Goal: Task Accomplishment & Management: Use online tool/utility

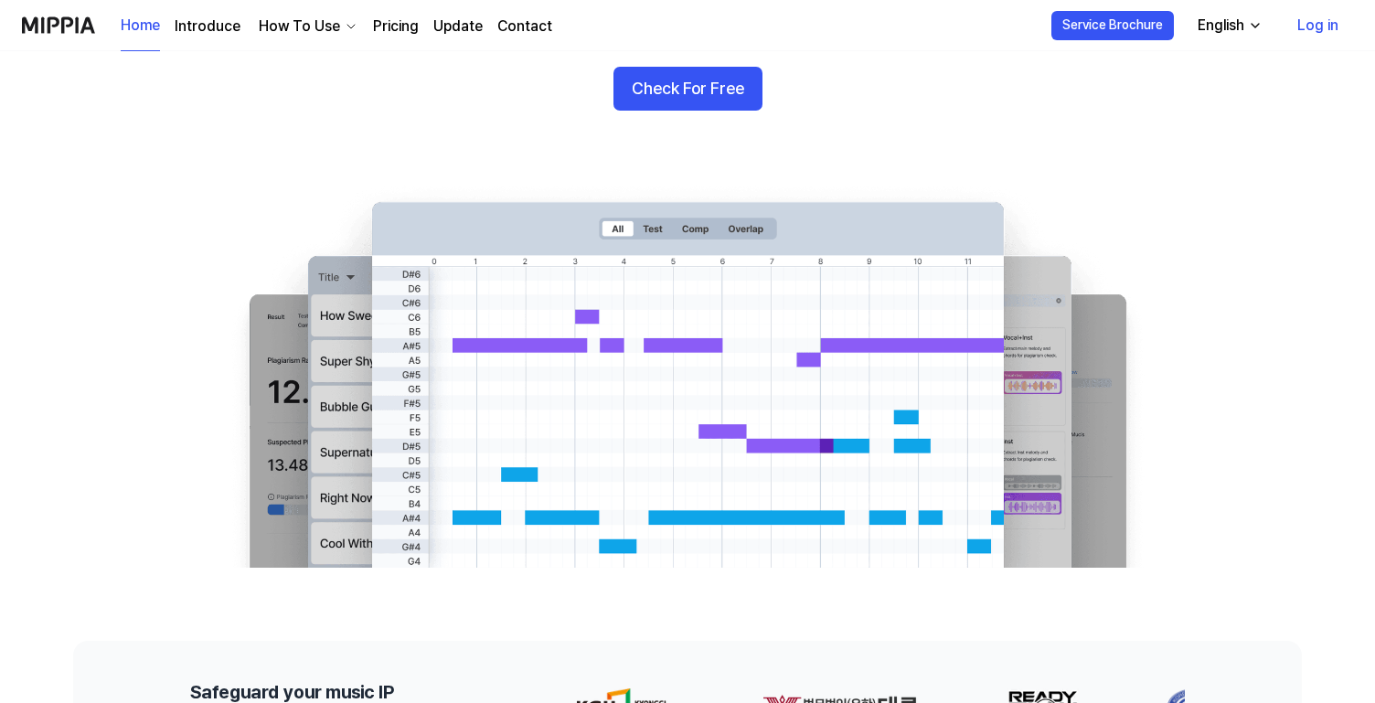
scroll to position [197, 0]
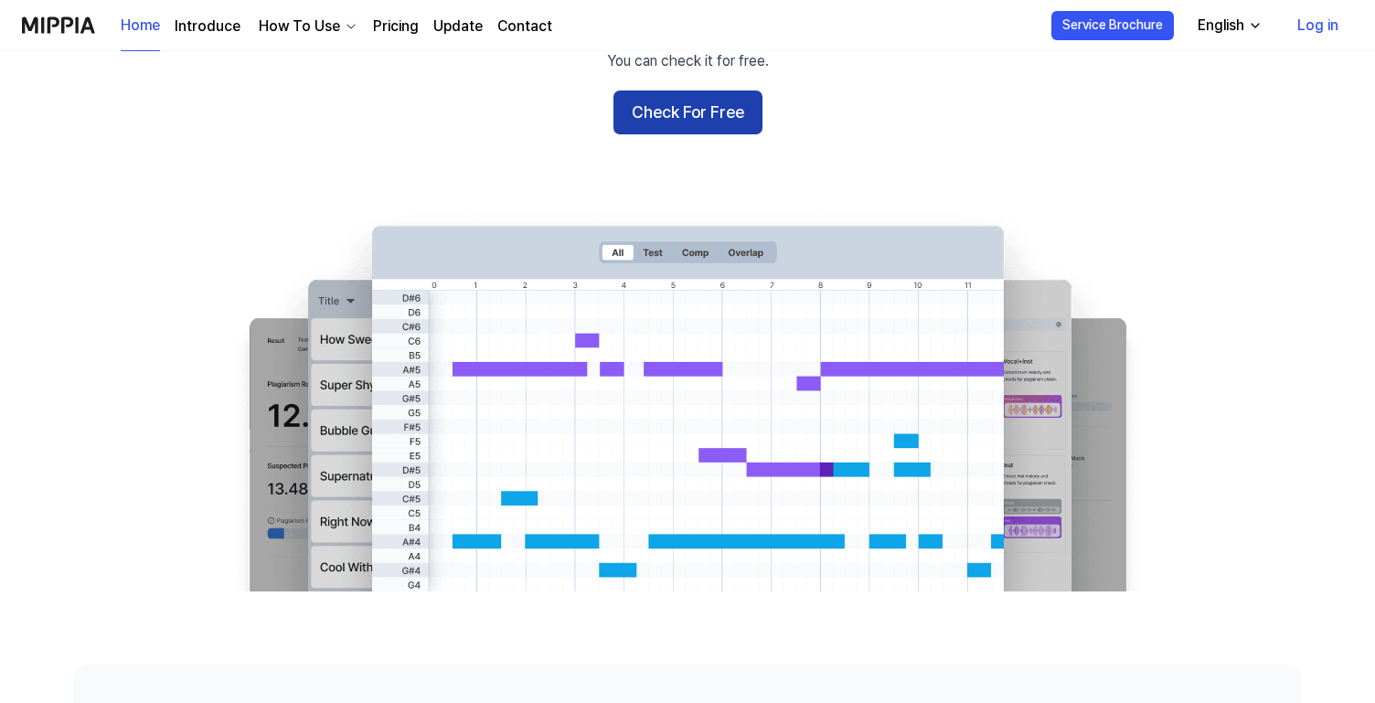
click at [671, 91] on button "Check For Free" at bounding box center [688, 113] width 149 height 44
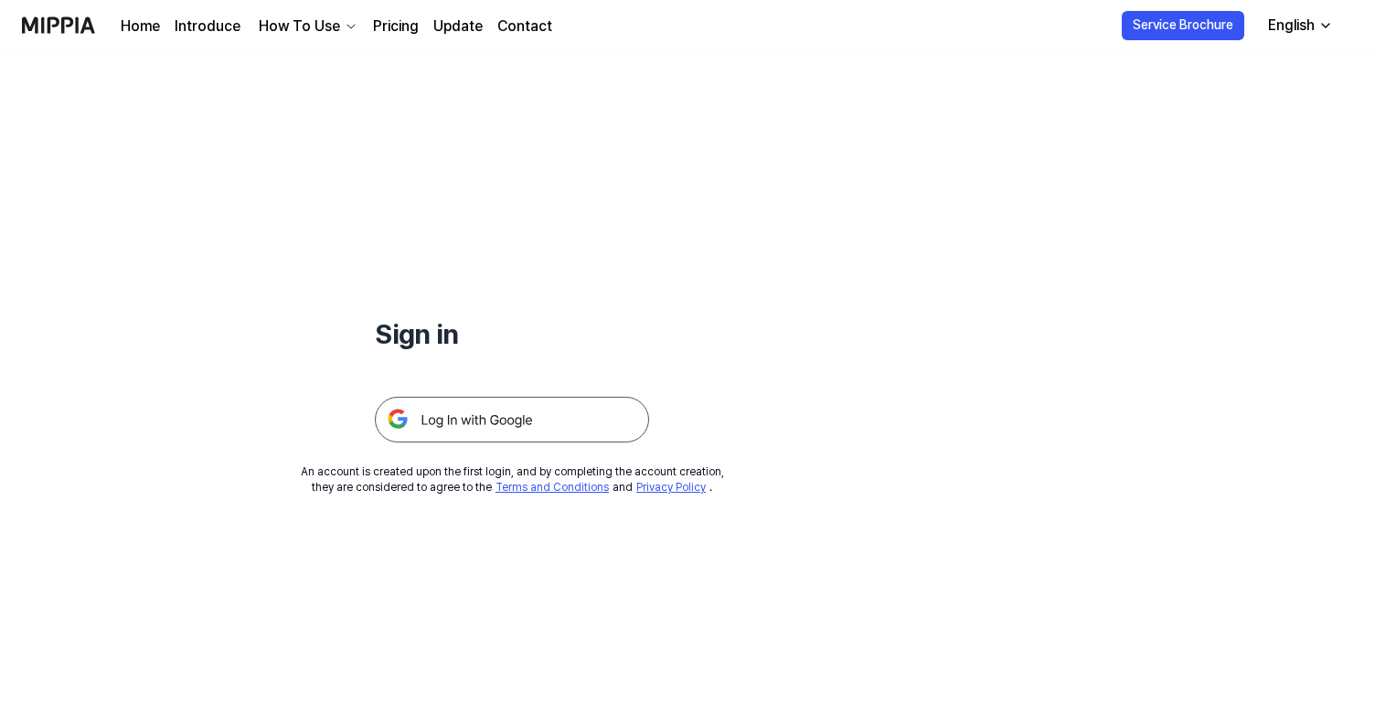
click at [505, 405] on img at bounding box center [512, 420] width 274 height 46
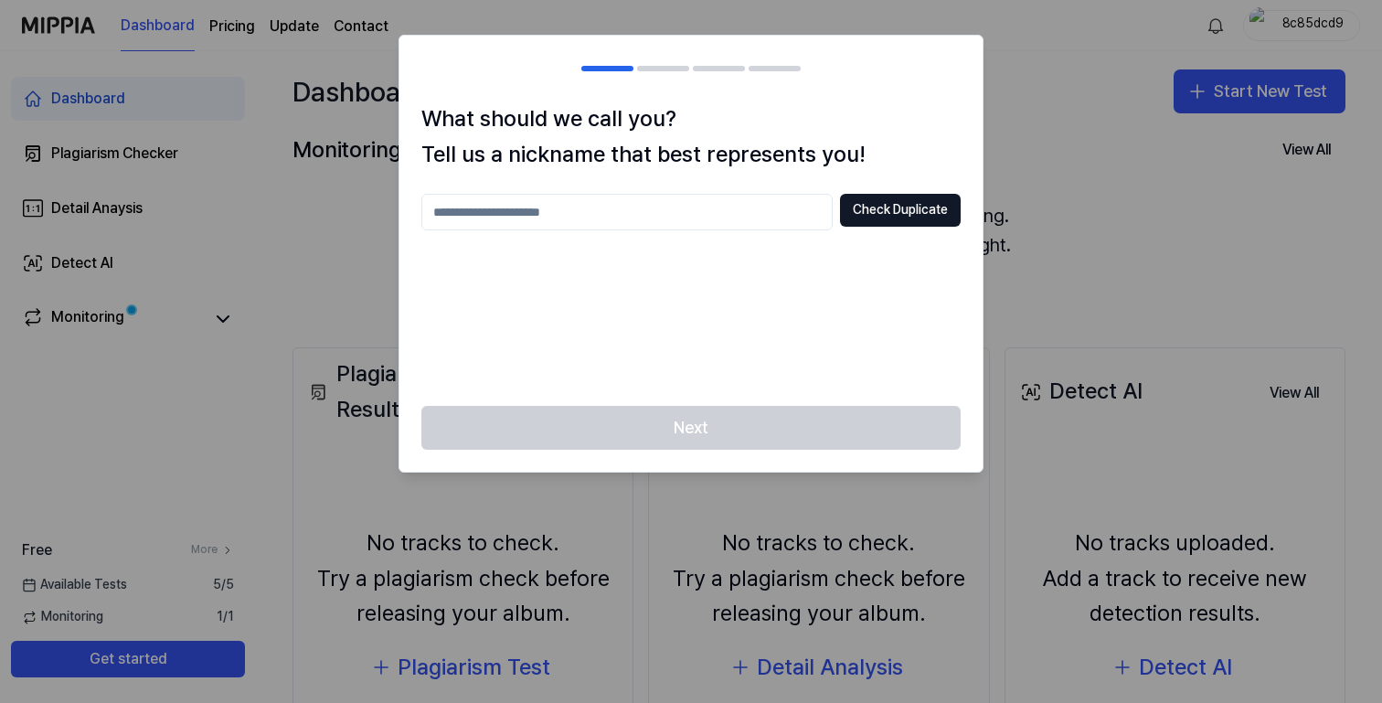
click at [671, 222] on input "text" at bounding box center [626, 212] width 411 height 37
type input "********"
click at [904, 203] on button "Check Duplicate" at bounding box center [900, 210] width 121 height 33
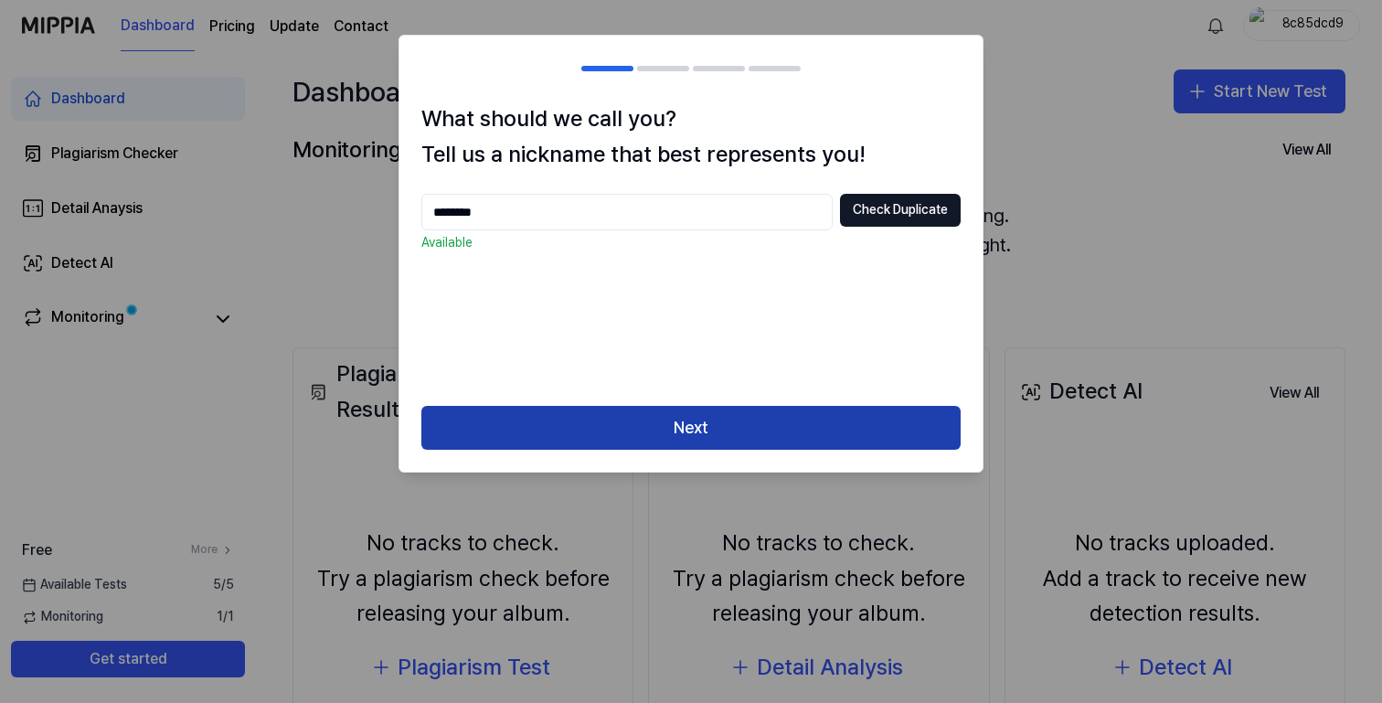
click at [772, 423] on button "Next" at bounding box center [690, 428] width 539 height 44
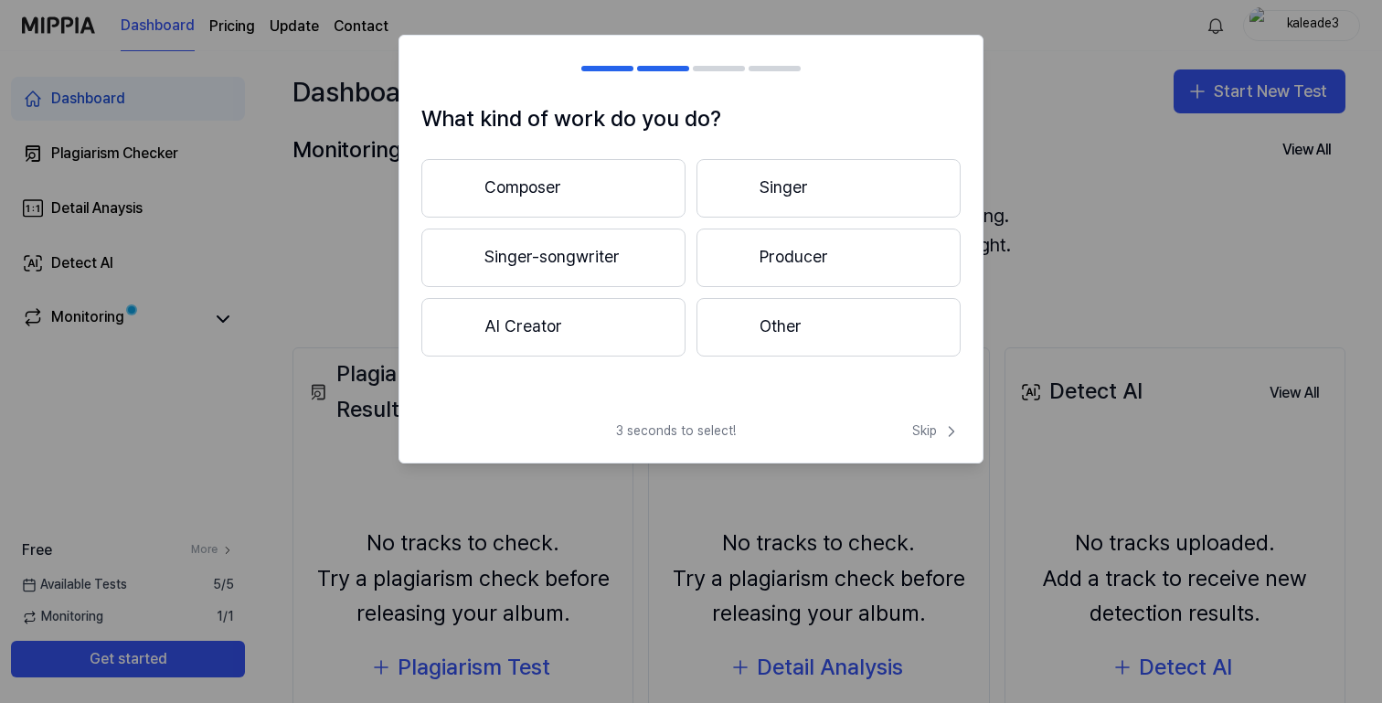
click at [749, 315] on button "Other" at bounding box center [829, 327] width 264 height 59
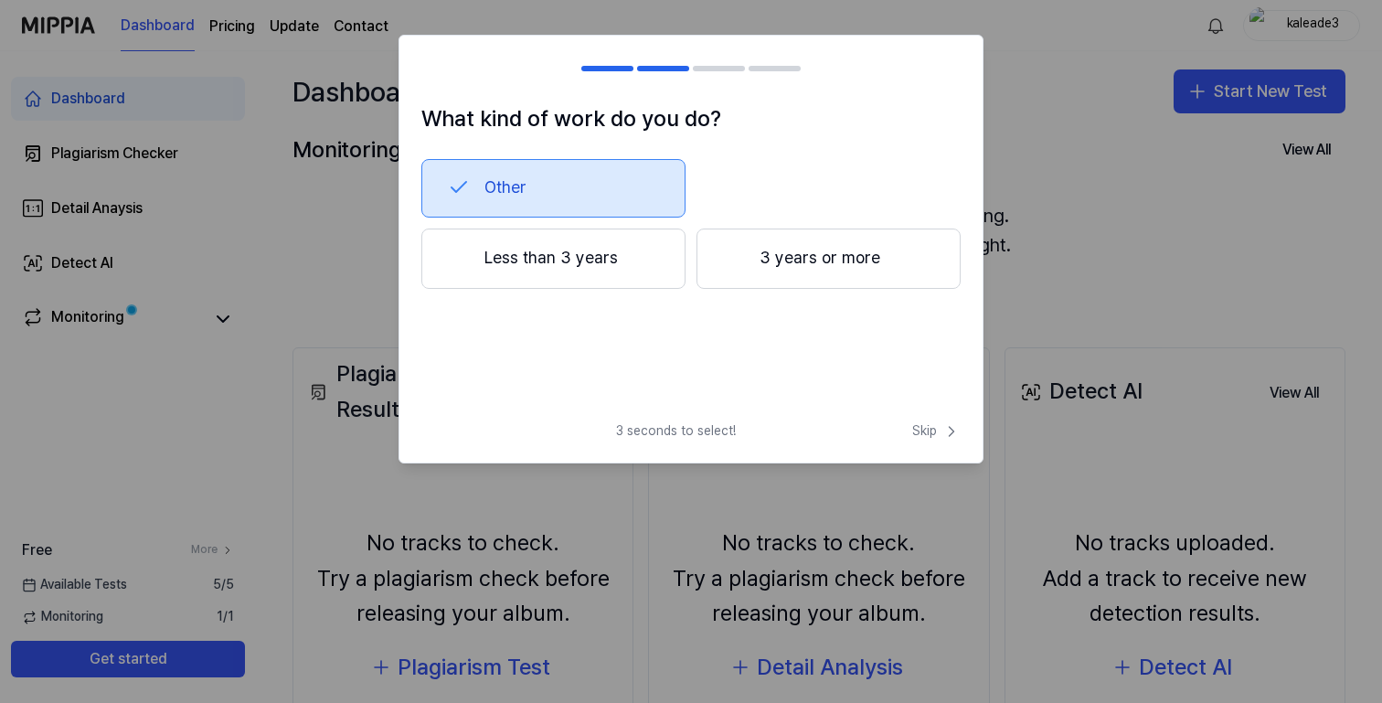
click at [663, 253] on button "Less than 3 years" at bounding box center [553, 259] width 264 height 60
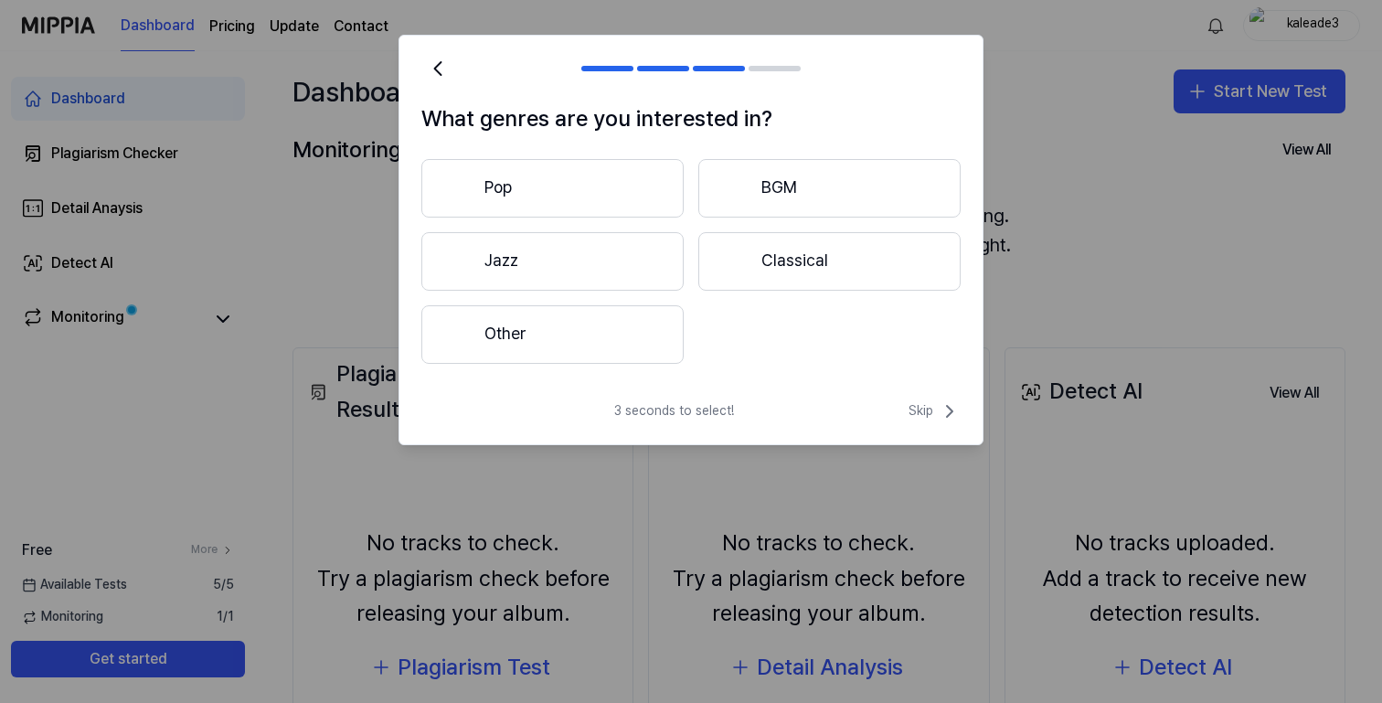
click at [620, 335] on button "Other" at bounding box center [552, 334] width 262 height 59
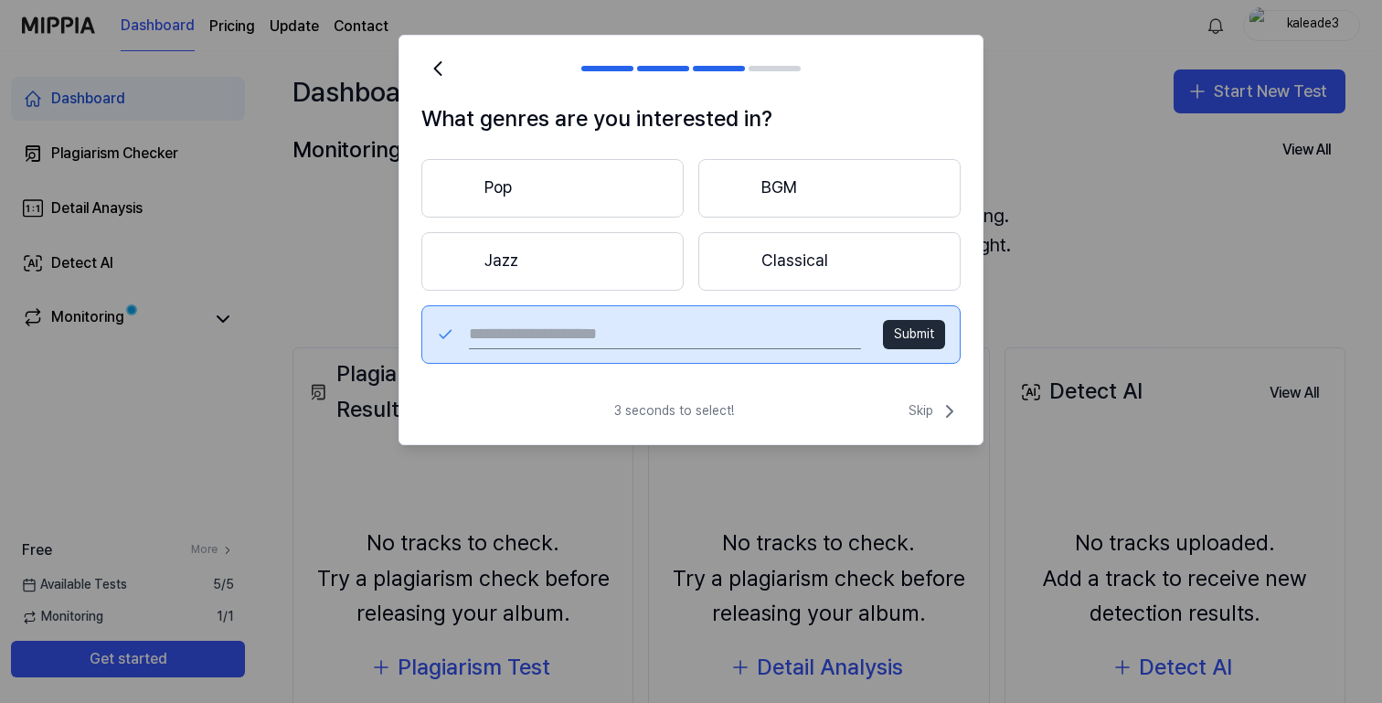
click at [750, 340] on input "text" at bounding box center [665, 334] width 392 height 29
type input "***"
click at [912, 334] on button "Submit" at bounding box center [914, 334] width 62 height 29
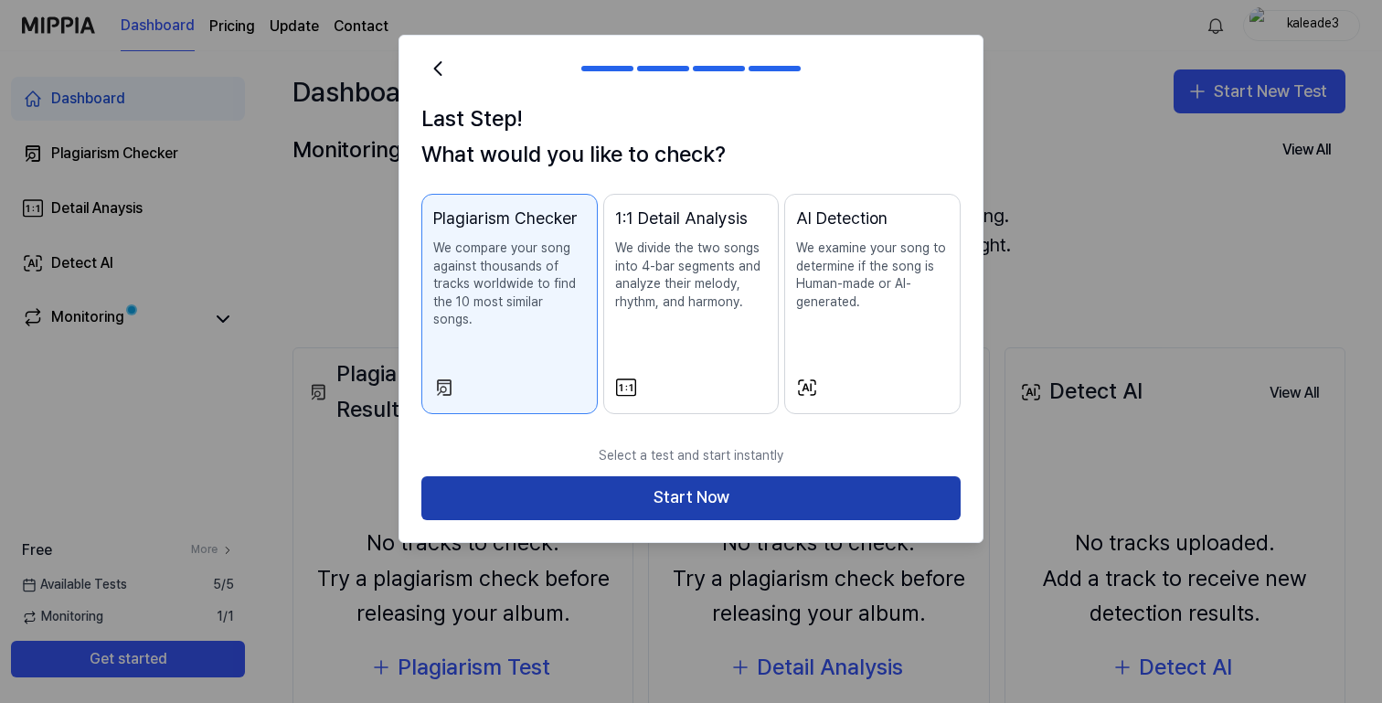
click at [720, 476] on button "Start Now" at bounding box center [690, 498] width 539 height 44
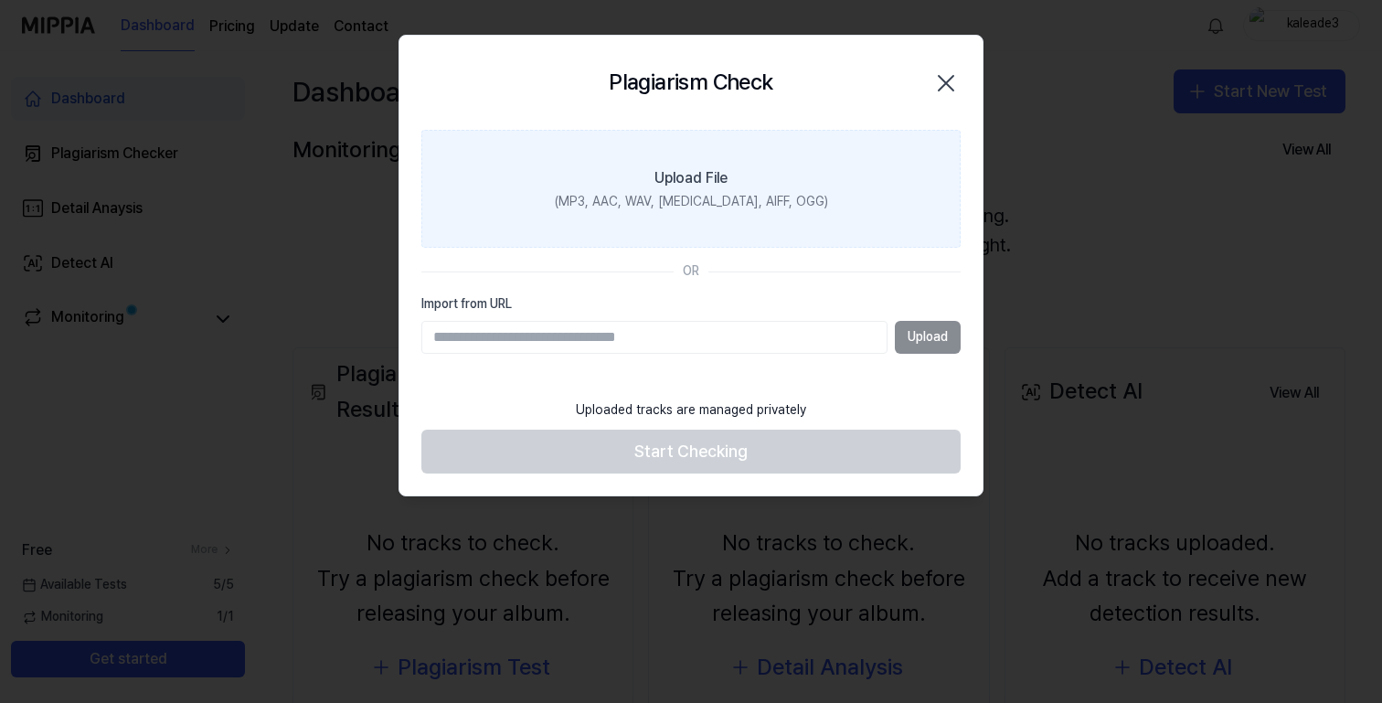
click at [655, 171] on div "Upload File" at bounding box center [691, 178] width 73 height 22
click at [0, 0] on input "Upload File (MP3, AAC, WAV, FLAC, AIFF, OGG)" at bounding box center [0, 0] width 0 height 0
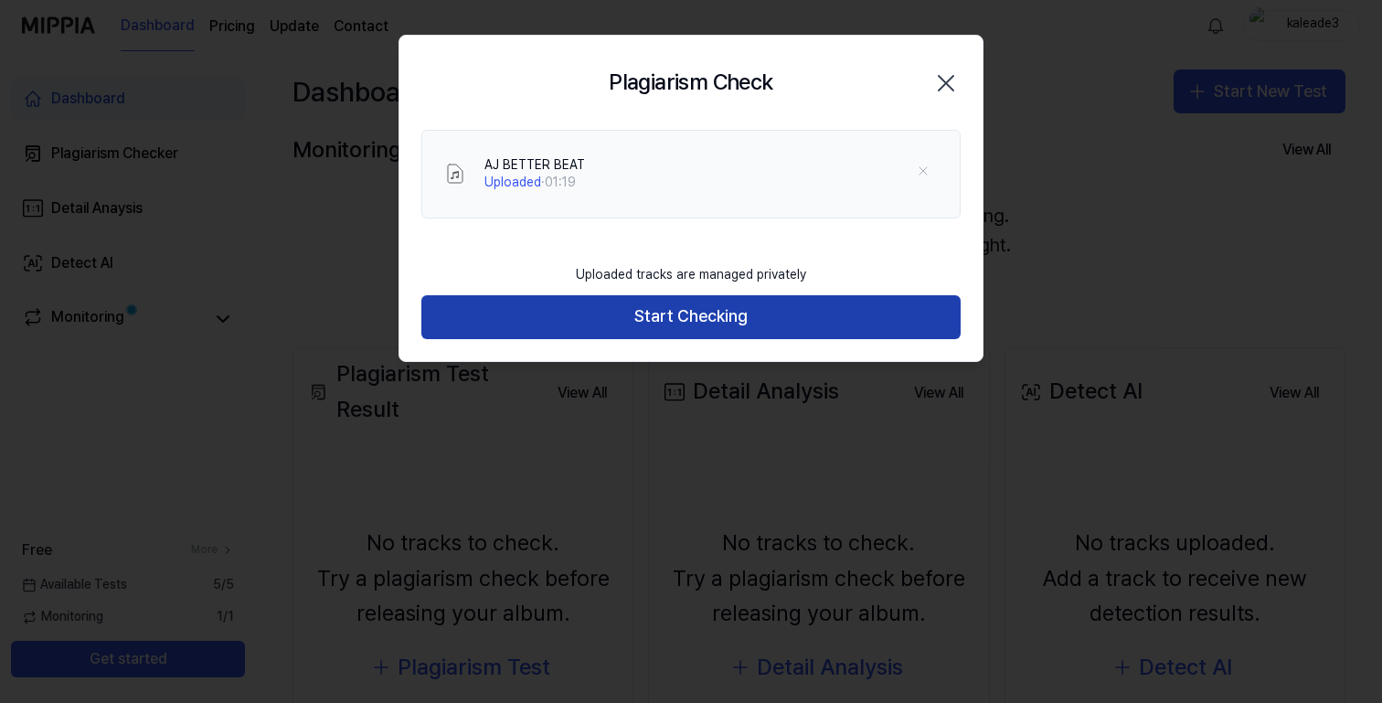
click at [760, 314] on button "Start Checking" at bounding box center [690, 317] width 539 height 44
